Goal: Task Accomplishment & Management: Use online tool/utility

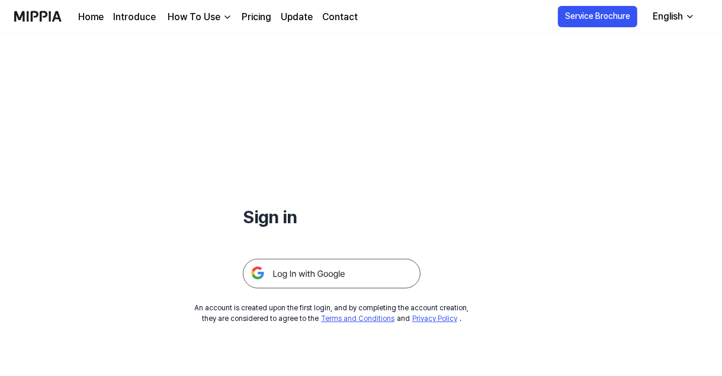
click at [264, 273] on img at bounding box center [332, 274] width 178 height 30
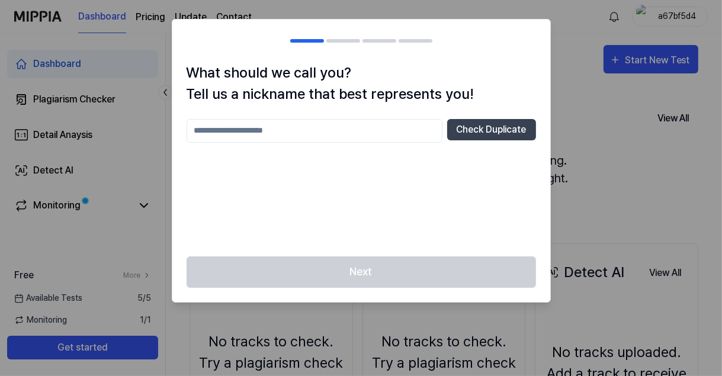
click at [206, 133] on input "text" at bounding box center [314, 131] width 256 height 24
type input "*******"
click at [508, 125] on button "Check Duplicate" at bounding box center [491, 129] width 89 height 21
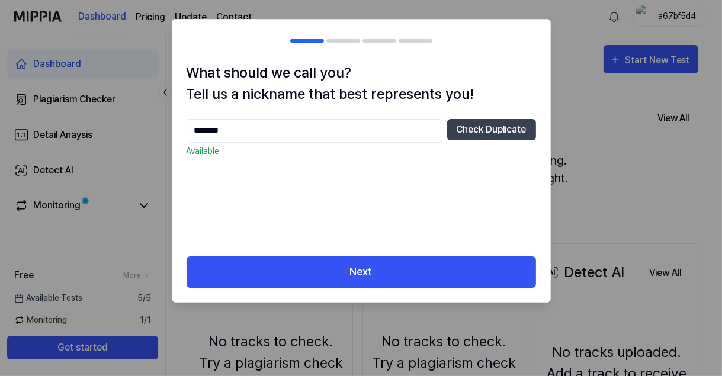
click at [465, 258] on button "Next" at bounding box center [360, 271] width 349 height 31
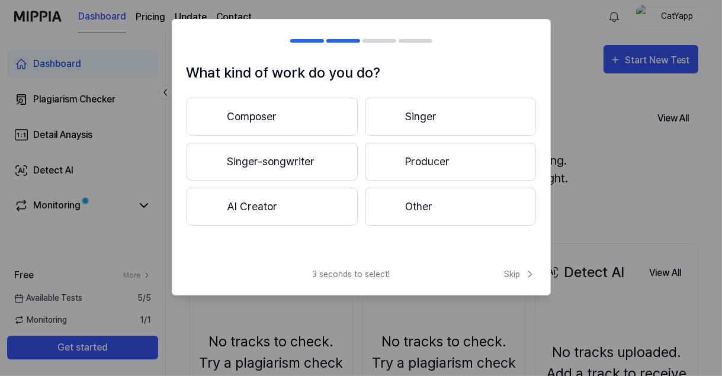
click at [519, 271] on span "Skip" at bounding box center [519, 274] width 31 height 12
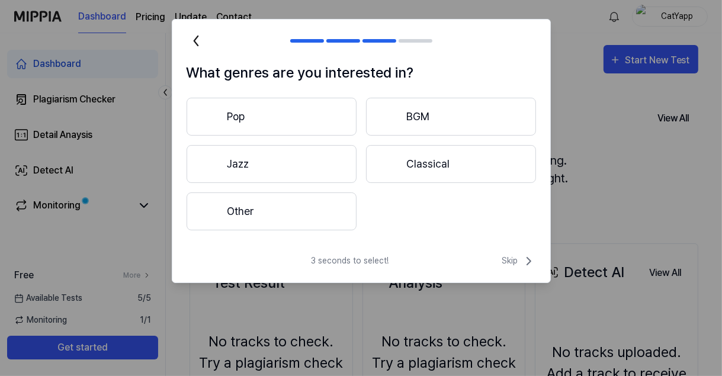
click at [523, 256] on icon at bounding box center [529, 261] width 14 height 14
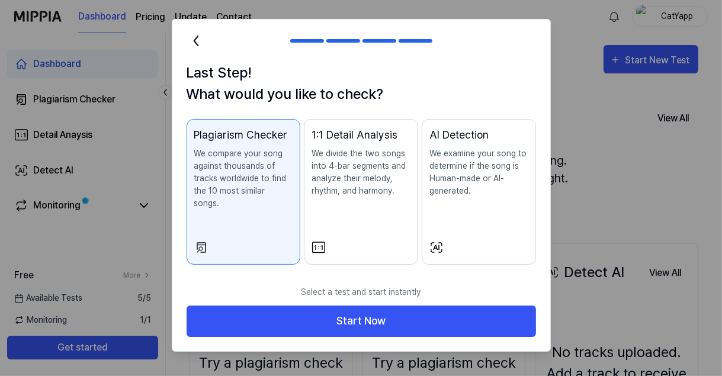
click at [459, 306] on button "Start Now" at bounding box center [360, 320] width 349 height 31
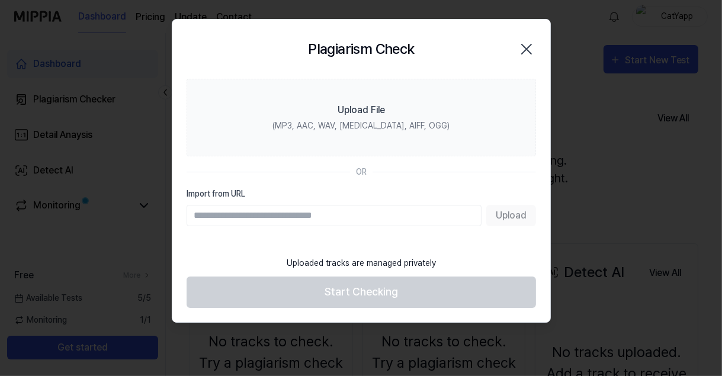
click at [382, 115] on div "Upload File" at bounding box center [360, 110] width 47 height 14
click at [0, 0] on input "Upload File (MP3, AAC, WAV, [MEDICAL_DATA], AIFF, OGG)" at bounding box center [0, 0] width 0 height 0
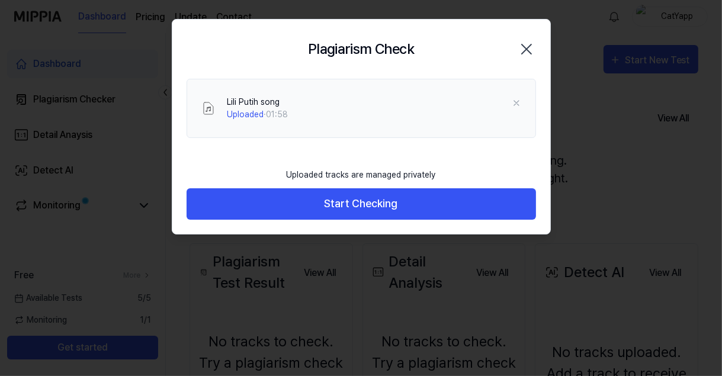
click at [483, 198] on button "Start Checking" at bounding box center [360, 203] width 349 height 31
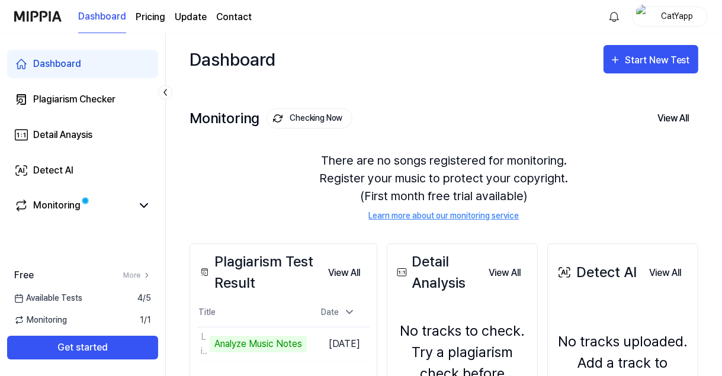
click at [317, 124] on button "Checking Now" at bounding box center [309, 118] width 86 height 20
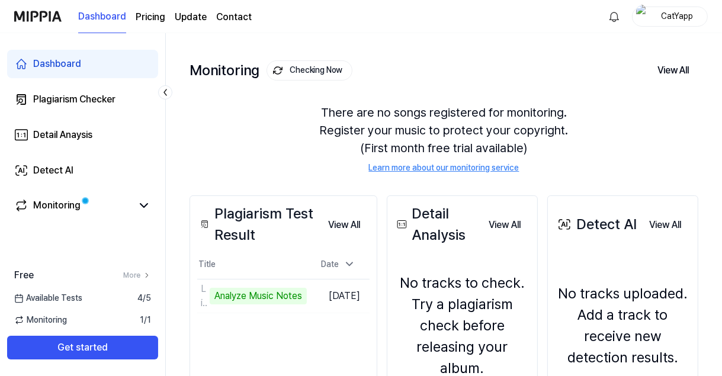
scroll to position [47, 0]
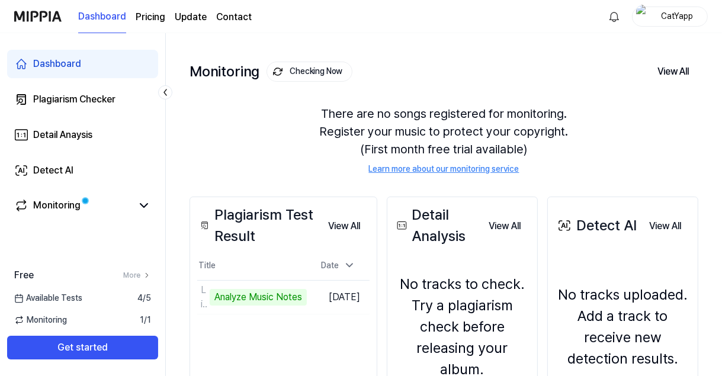
click at [112, 198] on link "Monitoring" at bounding box center [73, 205] width 118 height 14
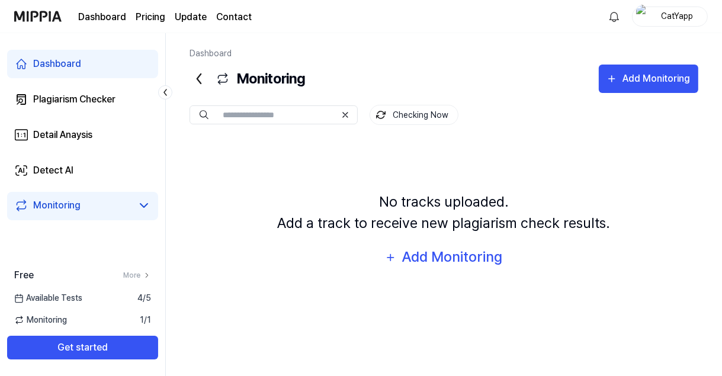
click at [133, 104] on link "Plagiarism Checker" at bounding box center [82, 99] width 151 height 28
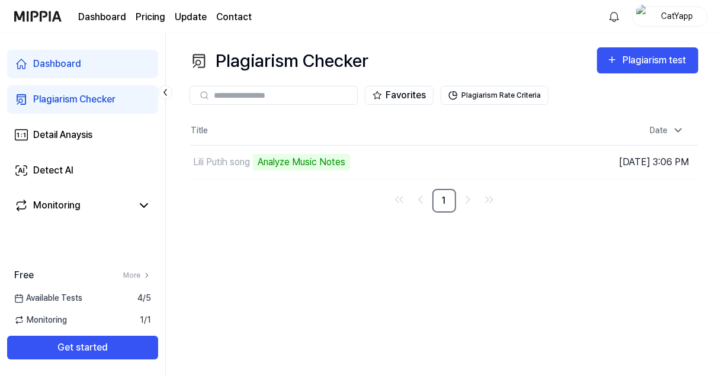
click at [125, 135] on link "Detail Anaysis" at bounding box center [82, 135] width 151 height 28
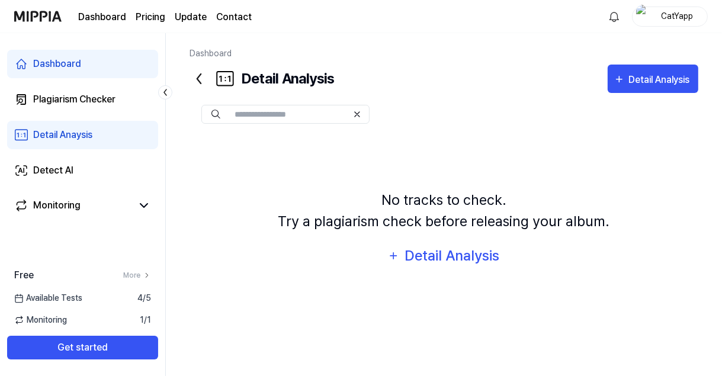
click at [125, 99] on link "Plagiarism Checker" at bounding box center [82, 99] width 151 height 28
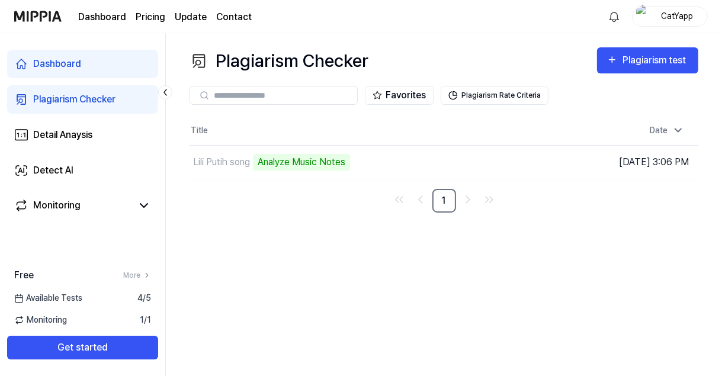
click at [361, 258] on div "Plagiarism Checker Plagiarism test Plagiarism Checker Detail Analysis Detect AI…" at bounding box center [444, 204] width 556 height 343
click at [405, 194] on icon "Go to first page" at bounding box center [399, 199] width 14 height 14
click at [630, 57] on div "Plagiarism test" at bounding box center [655, 60] width 66 height 15
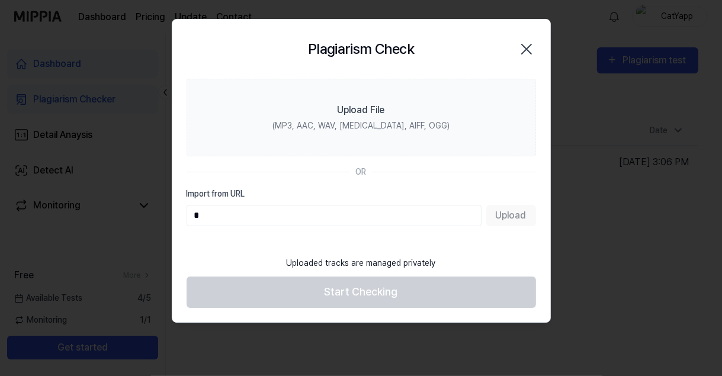
click at [416, 108] on label "Upload File (MP3, AAC, WAV, [MEDICAL_DATA], AIFF, OGG)" at bounding box center [360, 118] width 349 height 78
click at [0, 0] on input "Upload File (MP3, AAC, WAV, [MEDICAL_DATA], AIFF, OGG)" at bounding box center [0, 0] width 0 height 0
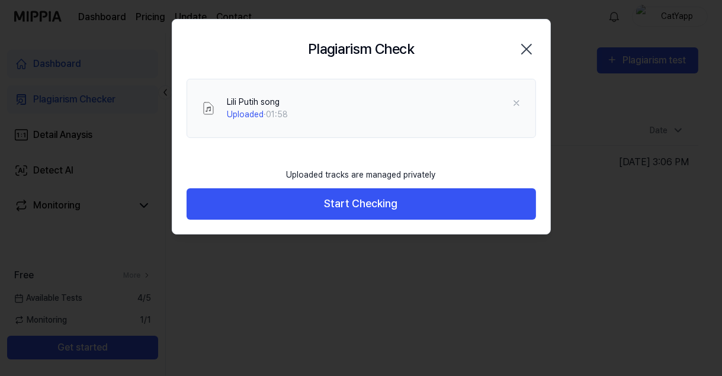
click at [475, 189] on button "Start Checking" at bounding box center [360, 203] width 349 height 31
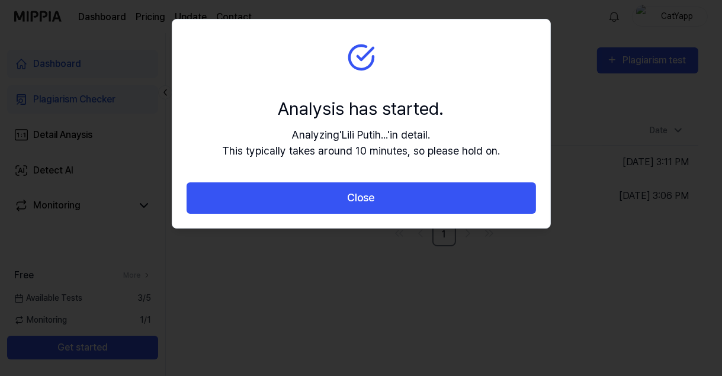
click at [475, 195] on button "Close" at bounding box center [360, 197] width 349 height 31
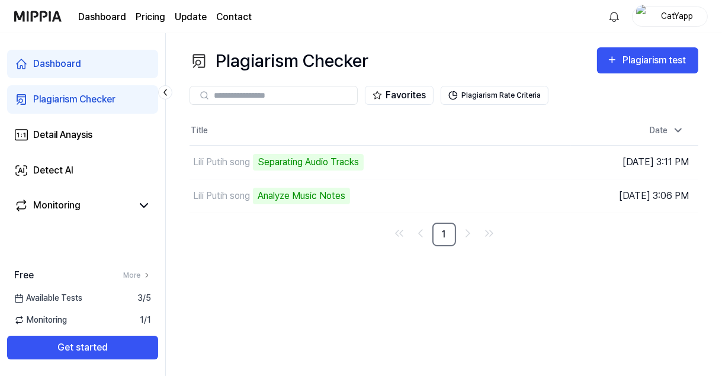
click at [495, 166] on td "Lili Putih song Separating Audio Tracks Go to Results" at bounding box center [379, 162] width 381 height 33
click at [496, 161] on td "Lili Putih song Separating Audio Tracks Go to Results" at bounding box center [379, 162] width 381 height 33
click at [479, 191] on td "Lili Putih song Analyze Music Notes Go to Results" at bounding box center [379, 195] width 381 height 33
click at [604, 156] on td "Aug 25, 2025, 3:11 PM" at bounding box center [634, 162] width 127 height 34
click at [582, 202] on td "Aug 25, 2025, 3:06 PM" at bounding box center [634, 196] width 127 height 34
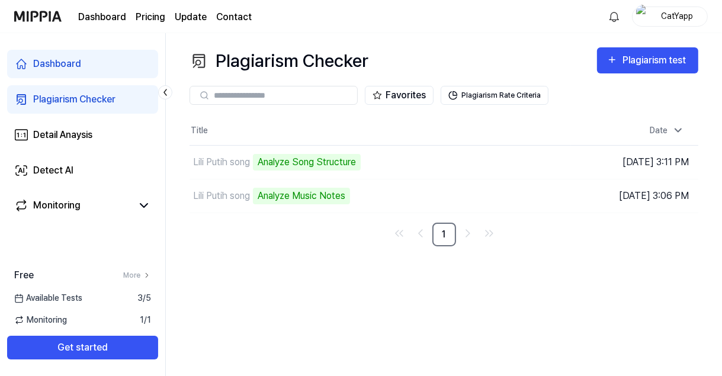
click at [626, 152] on td "Aug 25, 2025, 3:11 PM" at bounding box center [634, 162] width 127 height 34
click at [589, 196] on td "Aug 25, 2025, 3:06 PM" at bounding box center [634, 196] width 127 height 34
click at [496, 186] on td "Lili Putih song Analyze Music Notes Go to Results" at bounding box center [379, 195] width 381 height 33
click at [503, 197] on td "Lili Putih song Analyze Music Notes Go to Results" at bounding box center [379, 195] width 381 height 33
click at [0, 0] on img "button" at bounding box center [0, 0] width 0 height 0
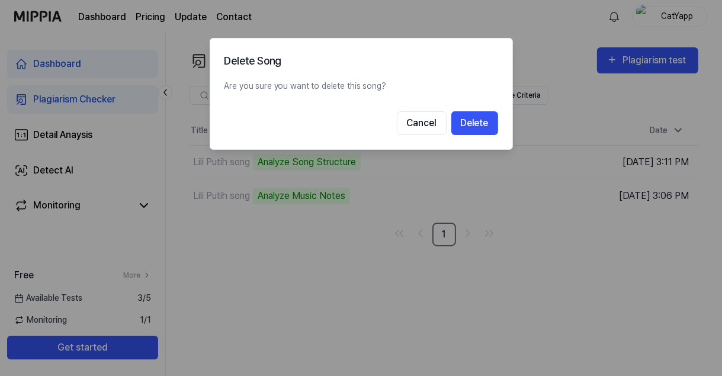
click at [429, 123] on button "Cancel" at bounding box center [422, 123] width 50 height 24
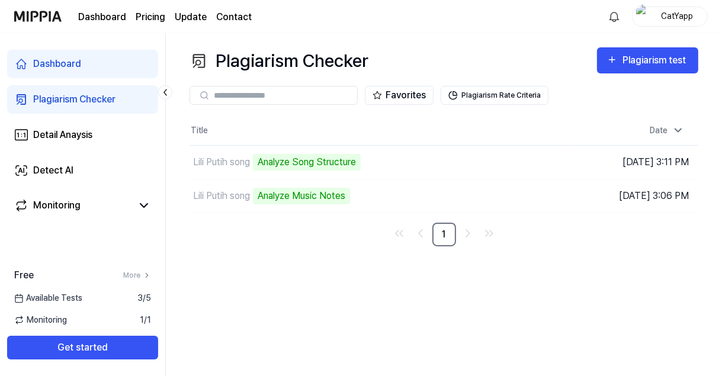
click at [529, 172] on td "Lili Putih song Analyze Song Structure Go to Results" at bounding box center [379, 162] width 381 height 33
click at [0, 0] on img "button" at bounding box center [0, 0] width 0 height 0
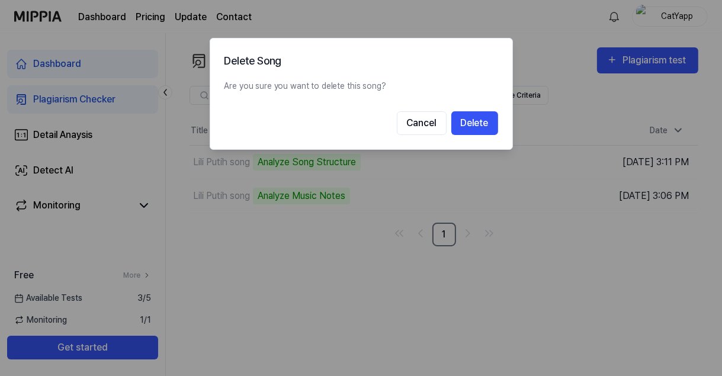
click at [484, 122] on button "Delete" at bounding box center [474, 123] width 47 height 24
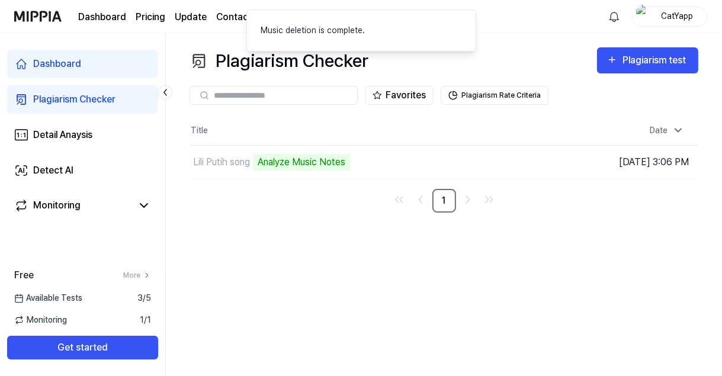
click at [475, 149] on td "Lili Putih song Analyze Music Notes Go to Results" at bounding box center [379, 162] width 381 height 33
click at [485, 166] on td "Lili Putih song Analyze Music Notes Go to Results" at bounding box center [379, 162] width 381 height 33
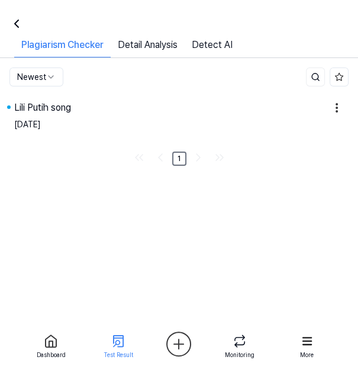
click at [242, 108] on div "Lili Putih song" at bounding box center [169, 108] width 311 height 14
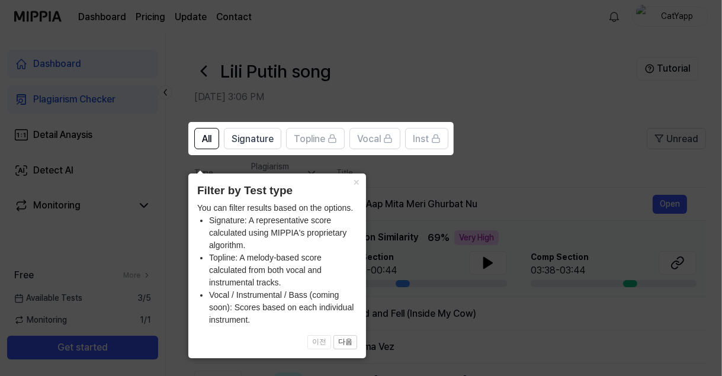
click at [361, 173] on button "×" at bounding box center [356, 181] width 19 height 17
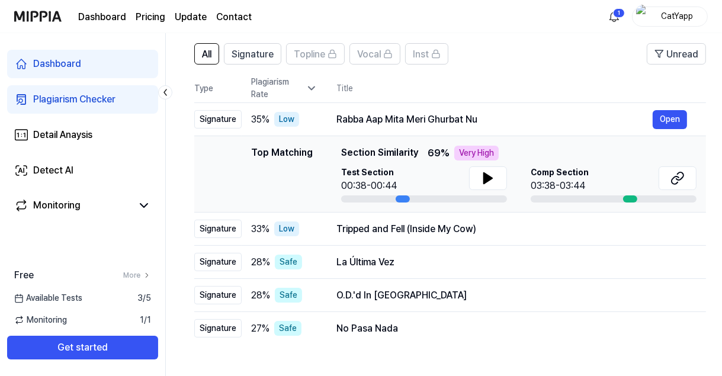
scroll to position [88, 0]
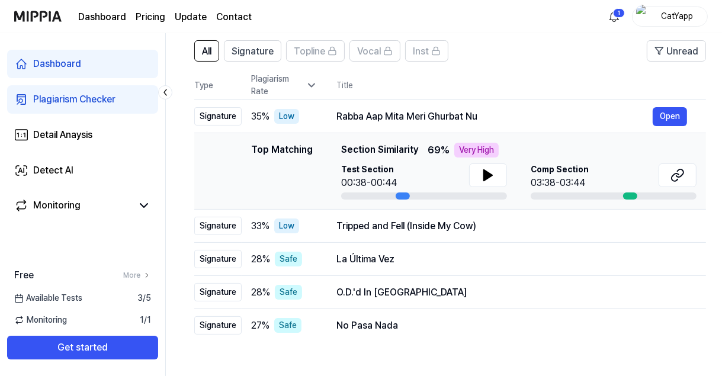
click at [496, 173] on button at bounding box center [488, 175] width 38 height 24
click at [485, 171] on icon at bounding box center [485, 174] width 2 height 9
click at [501, 111] on div "Rabba Aap Mita Meri Ghurbat Nu" at bounding box center [494, 117] width 316 height 14
click at [667, 113] on button "Open" at bounding box center [669, 116] width 34 height 19
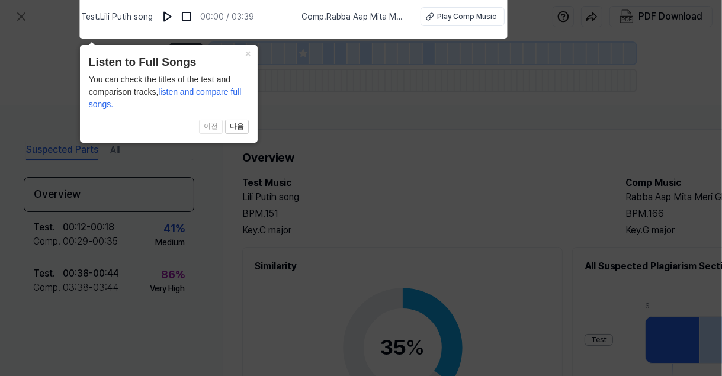
click at [165, 8] on button at bounding box center [167, 16] width 19 height 19
click at [469, 110] on icon at bounding box center [361, 185] width 722 height 382
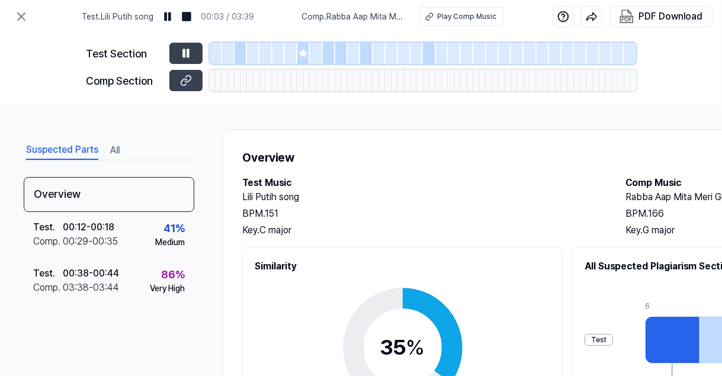
click at [184, 47] on icon at bounding box center [186, 53] width 12 height 12
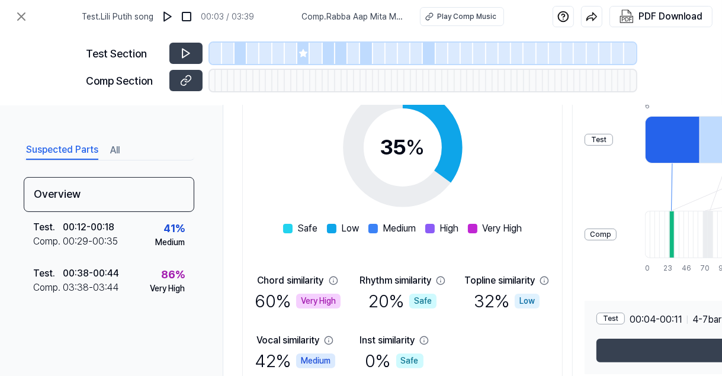
scroll to position [201, 0]
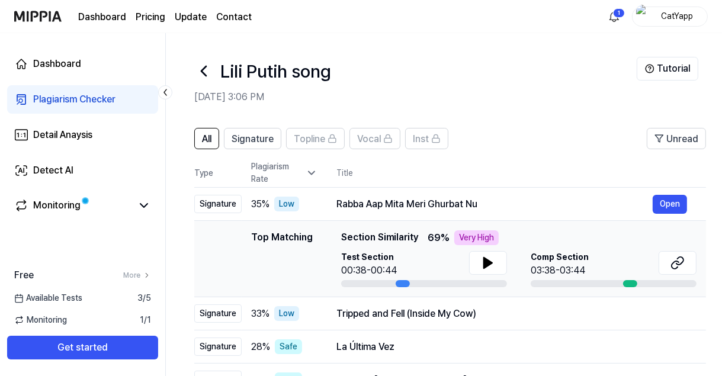
scroll to position [88, 0]
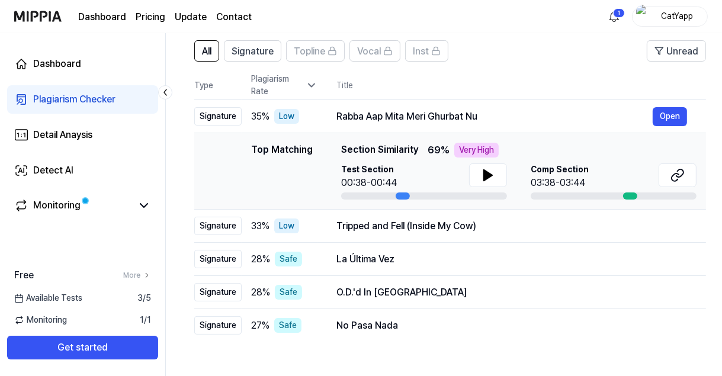
click at [571, 101] on td "Rabba Aap Mita Meri Ghurbat Nu Open" at bounding box center [511, 116] width 388 height 33
click at [545, 102] on td "Rabba Aap Mita Meri Ghurbat Nu Open" at bounding box center [511, 116] width 388 height 33
click at [554, 220] on div "Tripped and Fell (Inside My Cow)" at bounding box center [511, 226] width 350 height 14
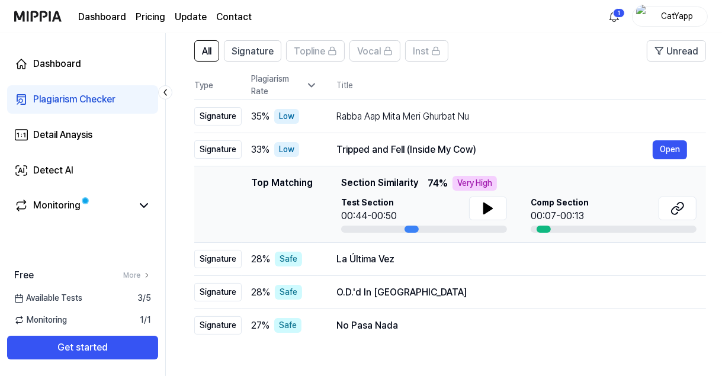
click at [546, 224] on div "Comp Section 00:07-00:13" at bounding box center [613, 215] width 166 height 36
click at [563, 184] on div "Top Matching Section Similarity 74 % Very High" at bounding box center [518, 183] width 355 height 15
click at [503, 205] on button at bounding box center [488, 209] width 38 height 24
click at [498, 198] on button at bounding box center [488, 209] width 38 height 24
click at [502, 112] on div "Rabba Aap Mita Meri Ghurbat Nu" at bounding box center [511, 117] width 350 height 14
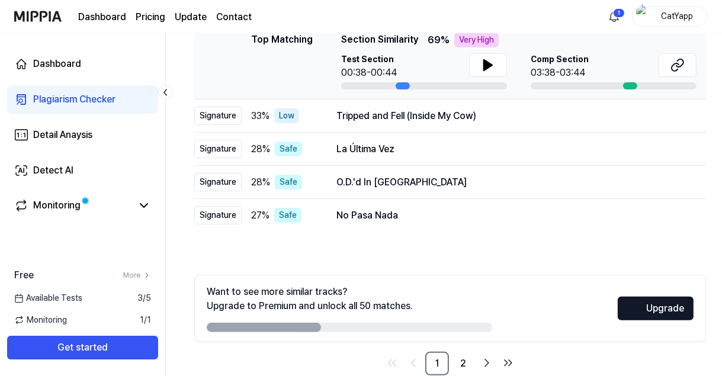
scroll to position [220, 0]
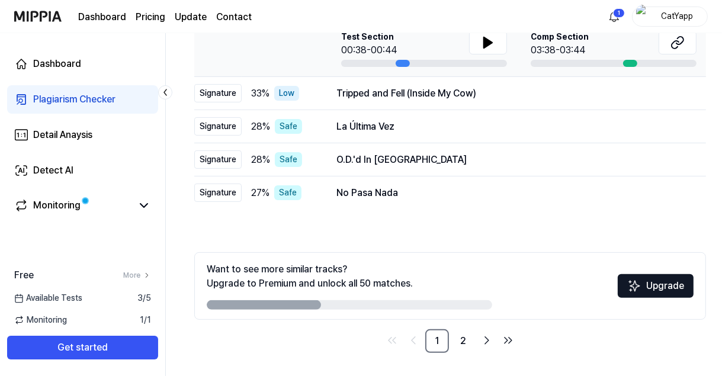
click at [463, 333] on link "2" at bounding box center [463, 341] width 24 height 24
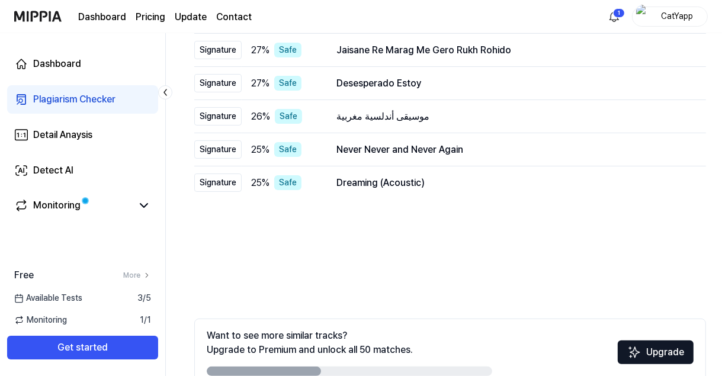
scroll to position [163, 0]
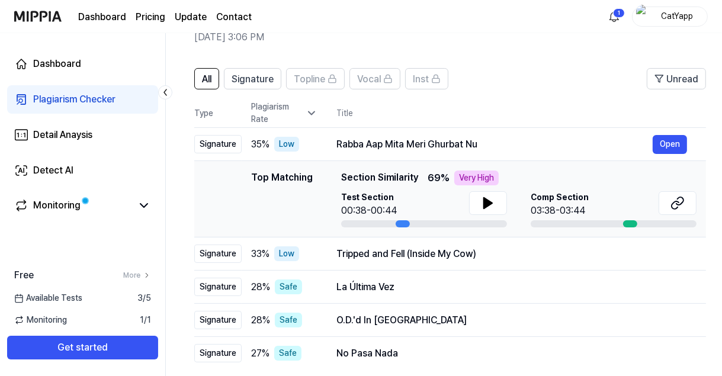
scroll to position [69, 0]
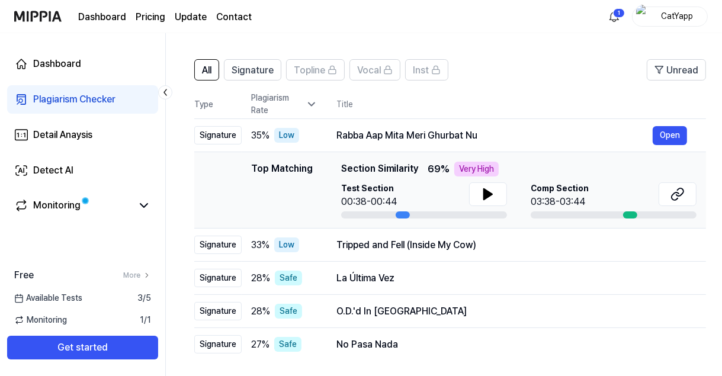
click at [403, 234] on td "Tripped and Fell (Inside My Cow) Open" at bounding box center [511, 244] width 388 height 33
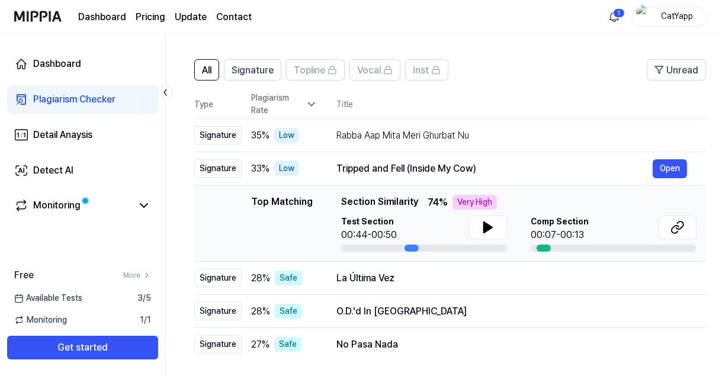
click at [543, 239] on div "00:07-00:13" at bounding box center [559, 235] width 58 height 14
click at [659, 217] on button at bounding box center [677, 227] width 38 height 24
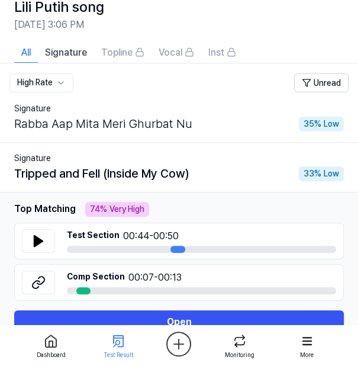
scroll to position [36, 0]
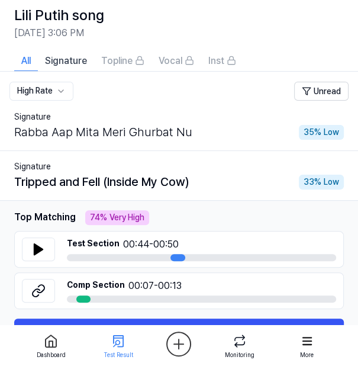
click at [240, 141] on td "Signature Rabba Aap Mita Meri Ghurbat Nu 35 % Low" at bounding box center [179, 126] width 358 height 50
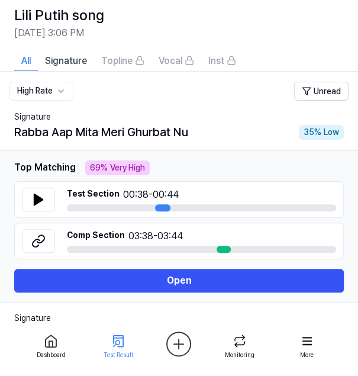
click at [54, 196] on button at bounding box center [38, 200] width 33 height 24
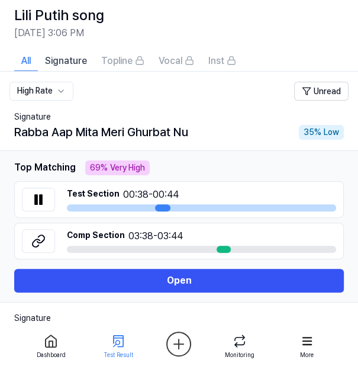
click at [275, 135] on div "Rabba Aap Mita Meri Ghurbat Nu 35 % Low" at bounding box center [179, 132] width 330 height 18
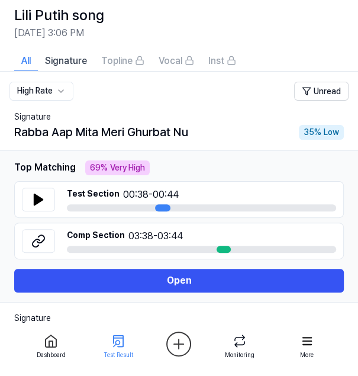
scroll to position [38, 0]
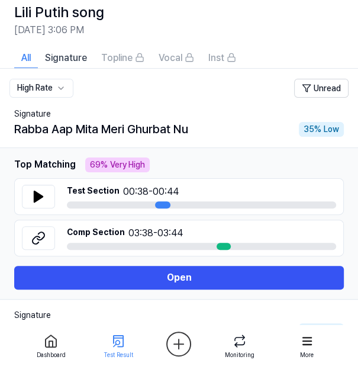
click at [290, 232] on span "Comp Section 03:38 - 03:44" at bounding box center [201, 233] width 269 height 14
click at [50, 235] on button at bounding box center [38, 238] width 33 height 24
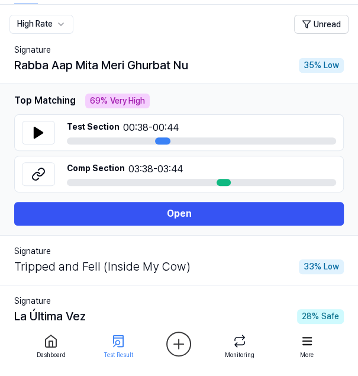
scroll to position [155, 0]
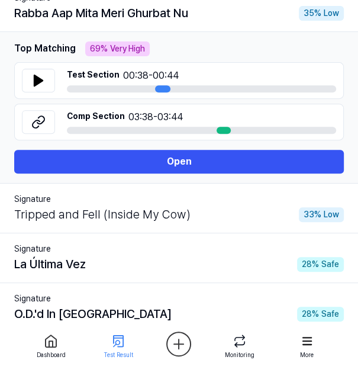
click at [57, 213] on div "Tripped and Fell (Inside My Cow)" at bounding box center [102, 214] width 176 height 18
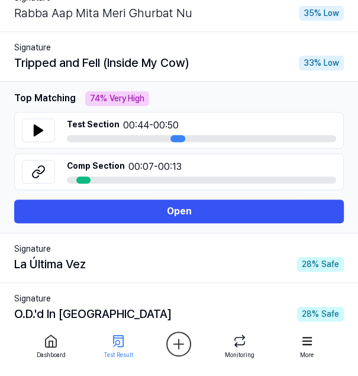
click at [38, 269] on div "La Última Vez" at bounding box center [50, 264] width 72 height 18
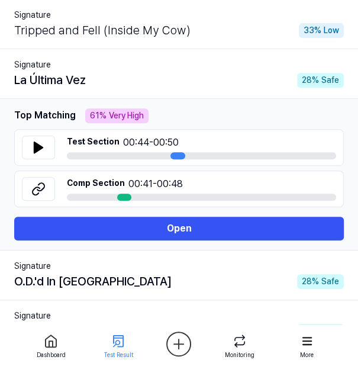
click at [34, 189] on icon at bounding box center [38, 189] width 14 height 14
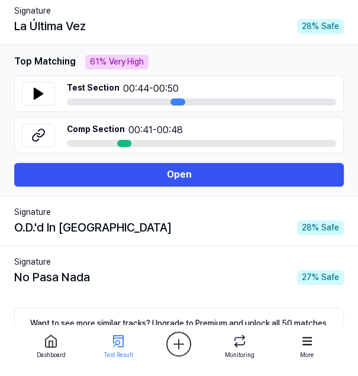
scroll to position [304, 0]
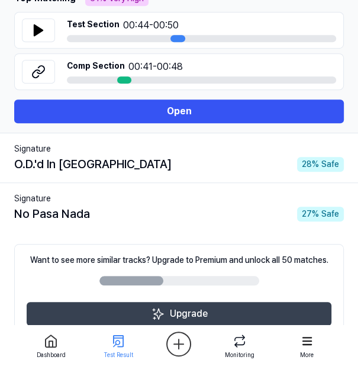
click at [82, 205] on div "No Pasa Nada" at bounding box center [52, 214] width 76 height 18
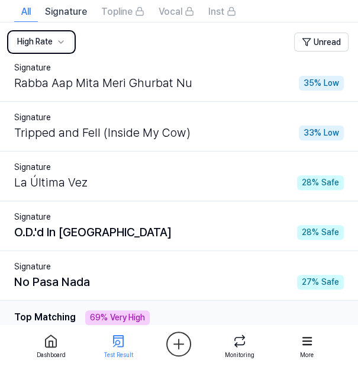
scroll to position [79, 0]
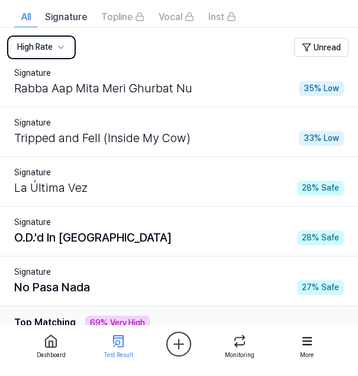
click at [80, 85] on div "Rabba Aap Mita Meri Ghurbat Nu" at bounding box center [103, 88] width 178 height 18
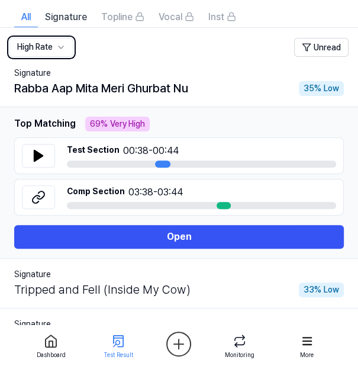
click at [37, 192] on icon at bounding box center [38, 197] width 14 height 14
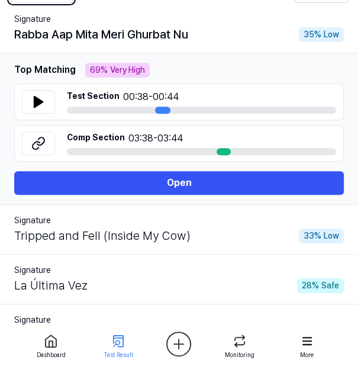
scroll to position [136, 0]
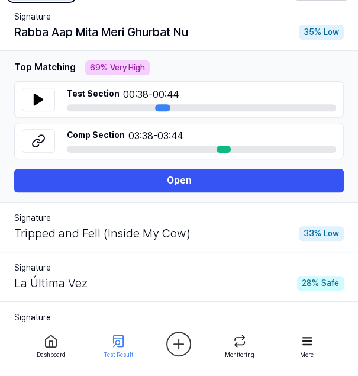
click at [88, 220] on div "Signature" at bounding box center [179, 218] width 330 height 12
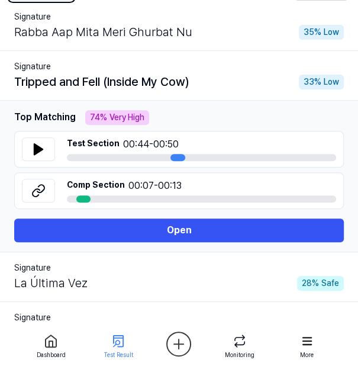
click at [36, 185] on icon at bounding box center [38, 191] width 14 height 14
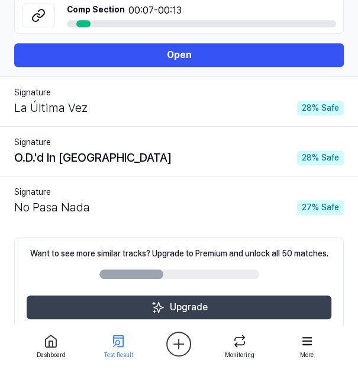
scroll to position [361, 0]
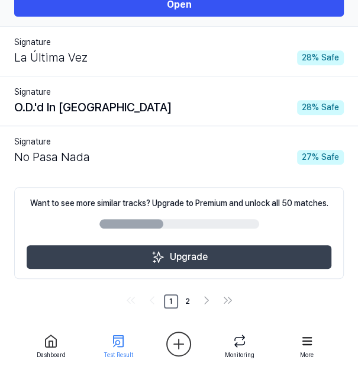
click at [187, 298] on link "2" at bounding box center [188, 301] width 14 height 14
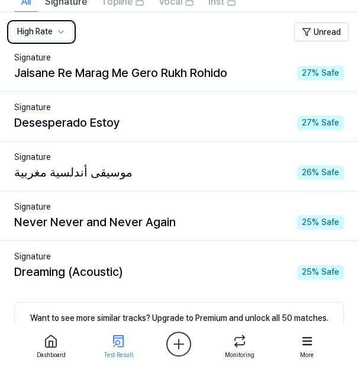
scroll to position [94, 0]
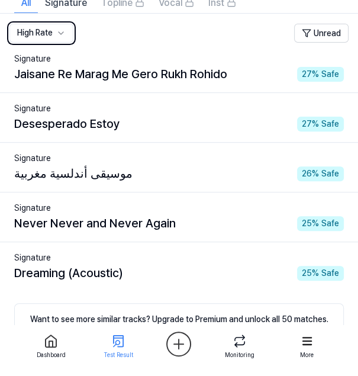
click at [91, 84] on td "Signature Jaisane Re Marag Me Gero Rukh Rohido 27 % Safe" at bounding box center [179, 68] width 358 height 50
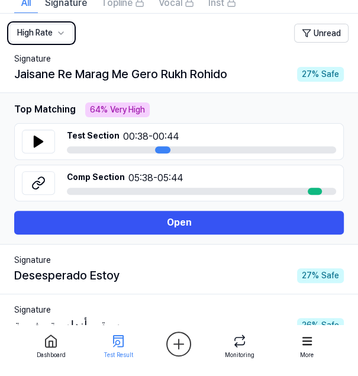
click at [37, 178] on icon at bounding box center [38, 183] width 14 height 14
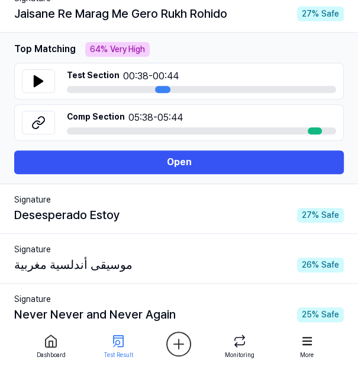
scroll to position [171, 0]
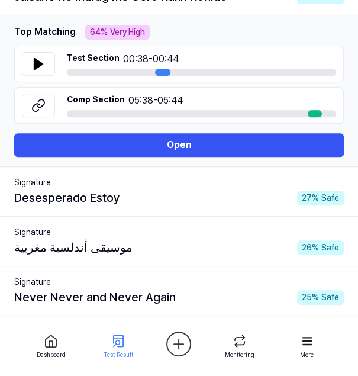
click at [39, 62] on icon at bounding box center [38, 64] width 8 height 11
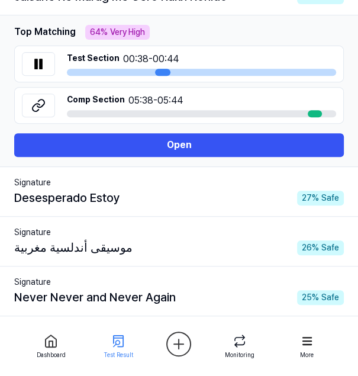
click at [35, 59] on icon at bounding box center [36, 63] width 2 height 9
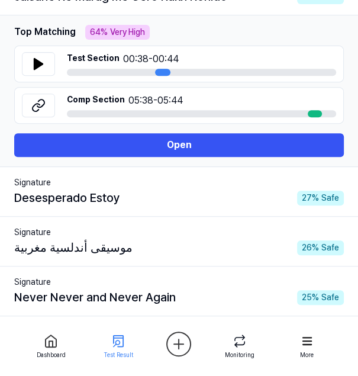
click at [46, 184] on div "Signature" at bounding box center [179, 182] width 330 height 12
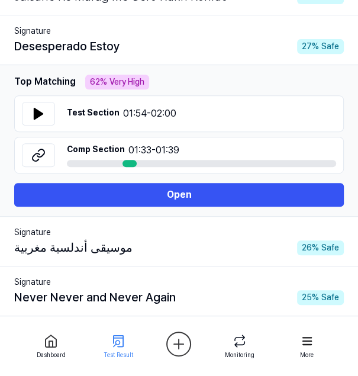
click at [39, 149] on icon at bounding box center [40, 153] width 7 height 8
click at [193, 305] on td "Signature Never Never and Never Again 25 % Safe" at bounding box center [179, 291] width 358 height 50
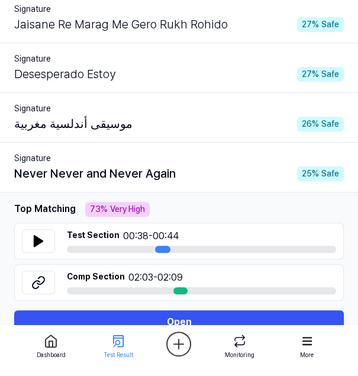
click at [38, 286] on icon at bounding box center [38, 282] width 14 height 14
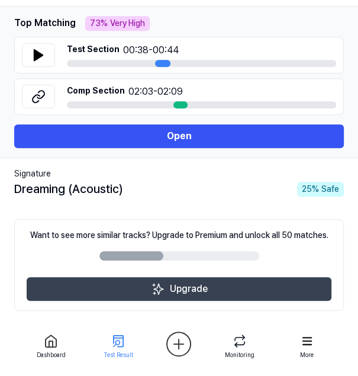
scroll to position [361, 0]
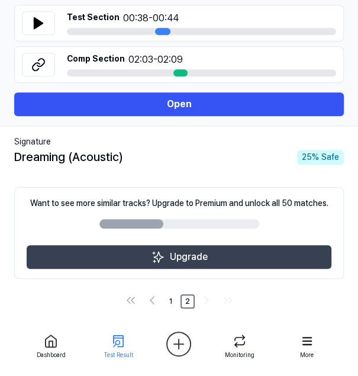
click at [265, 172] on td "Signature Dreaming (Acoustic) 25 % Safe" at bounding box center [179, 151] width 358 height 50
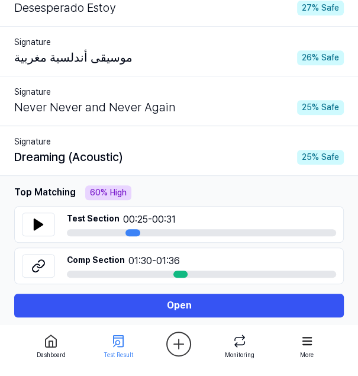
click at [44, 256] on button at bounding box center [38, 266] width 33 height 24
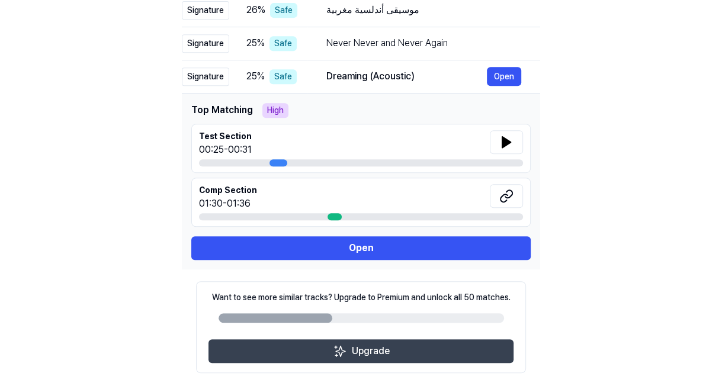
scroll to position [220, 0]
